Goal: Task Accomplishment & Management: Use online tool/utility

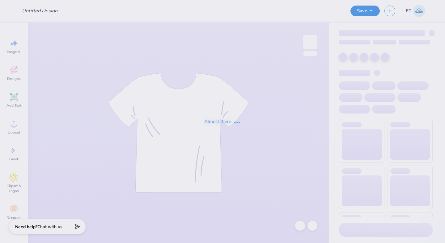
type input "Quarter-Zips for RPI!"
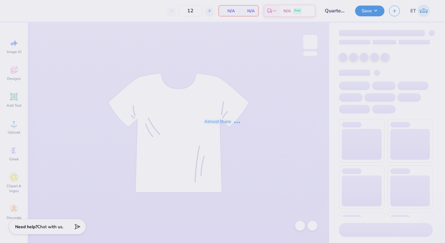
type input "17"
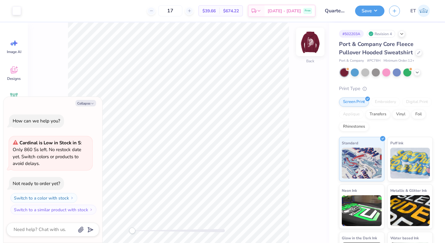
click at [311, 42] on img at bounding box center [310, 42] width 25 height 25
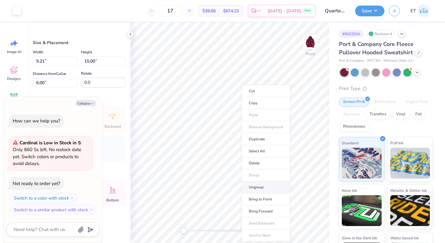
click at [258, 186] on li "Ungroup" at bounding box center [266, 188] width 49 height 12
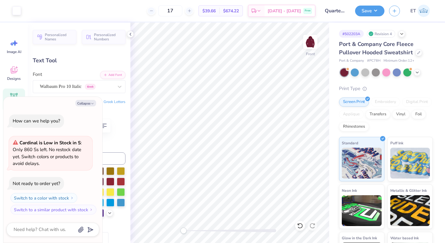
type textarea "x"
type input "0.0"
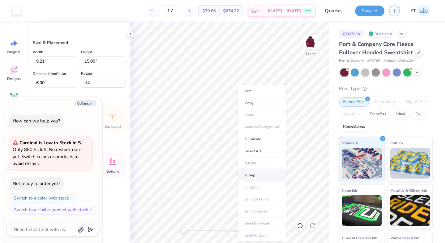
click at [255, 177] on li "Group" at bounding box center [262, 176] width 49 height 12
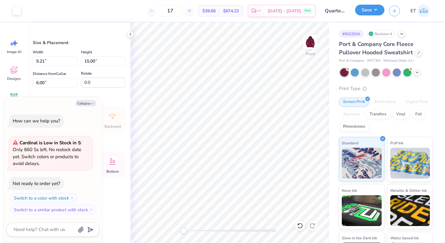
click at [375, 9] on button "Save" at bounding box center [369, 10] width 29 height 11
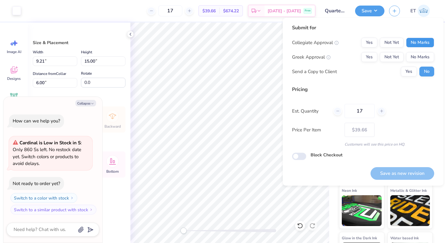
click at [414, 41] on button "No Marks" at bounding box center [420, 43] width 28 height 10
click at [417, 54] on button "No Marks" at bounding box center [420, 57] width 28 height 10
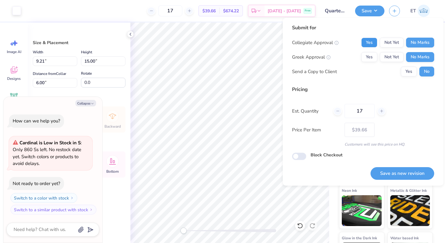
click at [374, 42] on button "Yes" at bounding box center [369, 43] width 16 height 10
click at [384, 174] on button "Save as new revision" at bounding box center [402, 173] width 64 height 13
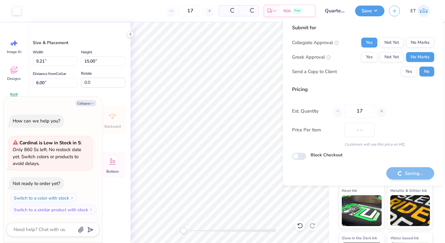
type textarea "x"
type input "– –"
type textarea "x"
type input "$39.66"
type textarea "x"
